Goal: Navigation & Orientation: Find specific page/section

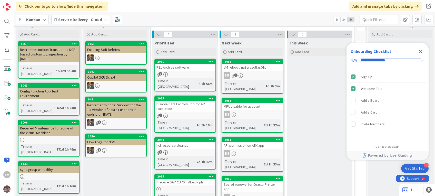
scroll to position [17, 0]
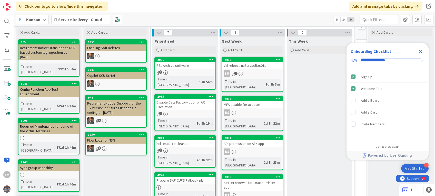
click at [188, 68] on div "PE1 Archive software" at bounding box center [185, 65] width 61 height 7
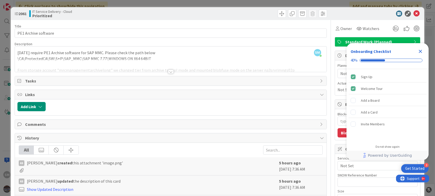
click at [188, 68] on div at bounding box center [170, 65] width 311 height 13
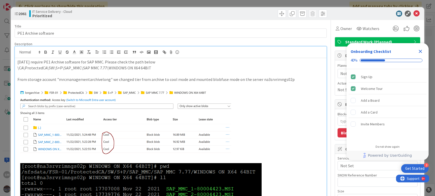
click at [422, 51] on icon "Close Checklist" at bounding box center [420, 51] width 6 height 6
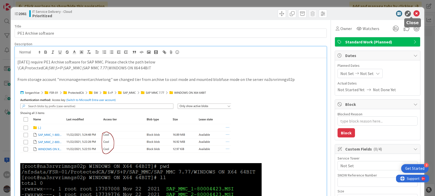
click at [414, 13] on icon at bounding box center [417, 14] width 6 height 6
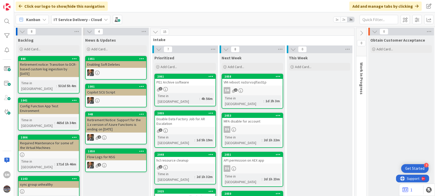
click at [257, 157] on div "API permission on AEX app" at bounding box center [252, 160] width 61 height 7
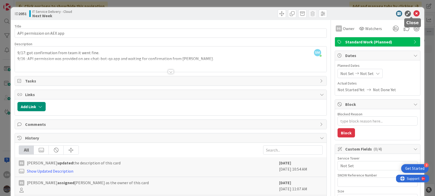
click at [414, 13] on icon at bounding box center [417, 14] width 6 height 6
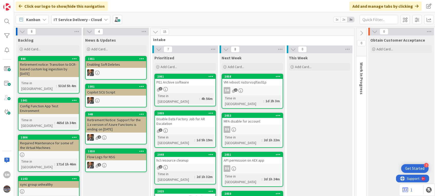
click at [245, 165] on div "DS" at bounding box center [252, 168] width 61 height 7
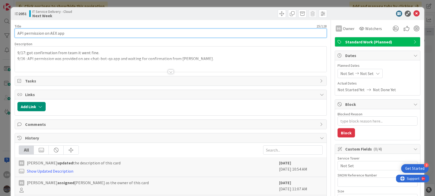
drag, startPoint x: 64, startPoint y: 32, endPoint x: 8, endPoint y: 33, distance: 55.4
click at [8, 33] on div "ID 2051 IT Service Delivery - Cloud Next Week Title 25 / 128 API permission on …" at bounding box center [217, 98] width 435 height 196
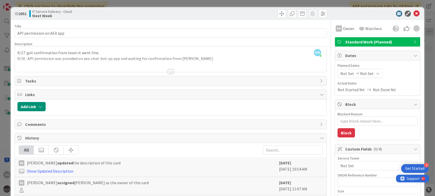
click at [411, 10] on div "ID 2051 IT Service Delivery - Cloud Next Week" at bounding box center [217, 13] width 413 height 13
click at [414, 14] on icon at bounding box center [417, 14] width 6 height 6
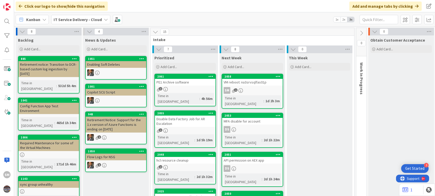
click at [185, 128] on div "1" at bounding box center [185, 130] width 61 height 4
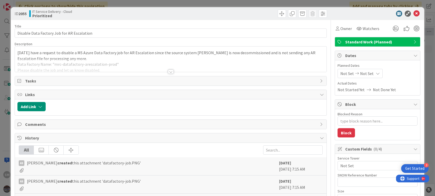
type textarea "x"
click at [414, 11] on icon at bounding box center [417, 14] width 6 height 6
